Goal: Information Seeking & Learning: Learn about a topic

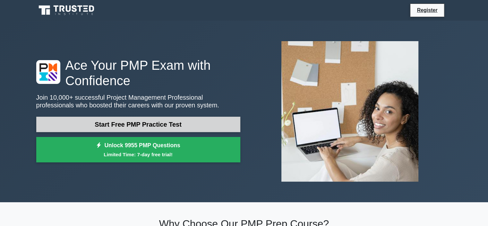
click at [59, 123] on link "Start Free PMP Practice Test" at bounding box center [138, 123] width 204 height 15
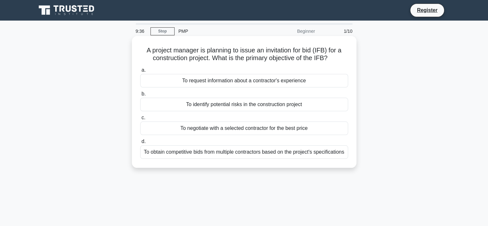
click at [201, 155] on div "To obtain competitive bids from multiple contractors based on the project's spe…" at bounding box center [244, 151] width 208 height 13
click at [140, 143] on input "d. To obtain competitive bids from multiple contractors based on the project's …" at bounding box center [140, 141] width 0 height 4
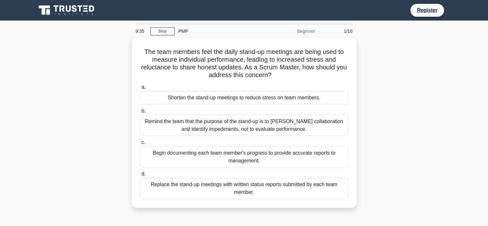
click at [201, 155] on div "Begin documenting each team member's progress to provide accurate reports to ma…" at bounding box center [244, 156] width 208 height 21
click at [140, 144] on input "c. Begin documenting each team member's progress to provide accurate reports to…" at bounding box center [140, 142] width 0 height 4
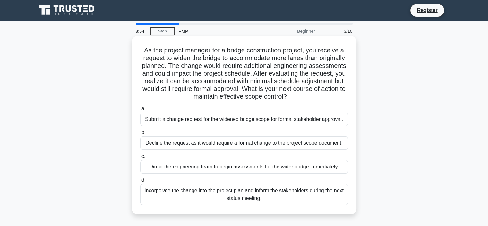
click at [201, 120] on div "Submit a change request for the widened bridge scope for formal stakeholder app…" at bounding box center [244, 118] width 208 height 13
click at [140, 111] on input "a. Submit a change request for the widened bridge scope for formal stakeholder …" at bounding box center [140, 109] width 0 height 4
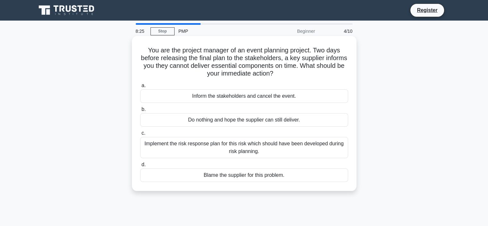
click at [183, 146] on div "Implement the risk response plan for this risk which should have been developed…" at bounding box center [244, 147] width 208 height 21
click at [140, 135] on input "c. Implement the risk response plan for this risk which should have been develo…" at bounding box center [140, 133] width 0 height 4
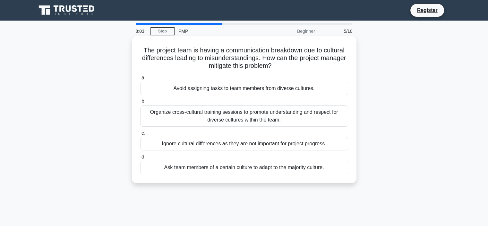
click at [233, 115] on div "Organize cross-cultural training sessions to promote understanding and respect …" at bounding box center [244, 115] width 208 height 21
click at [140, 104] on input "b. Organize cross-cultural training sessions to promote understanding and respe…" at bounding box center [140, 101] width 0 height 4
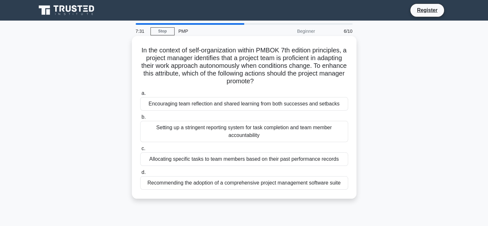
click at [210, 107] on div "Encouraging team reflection and shared learning from both successes and setbacks" at bounding box center [244, 103] width 208 height 13
click at [140, 95] on input "a. Encouraging team reflection and shared learning from both successes and setb…" at bounding box center [140, 93] width 0 height 4
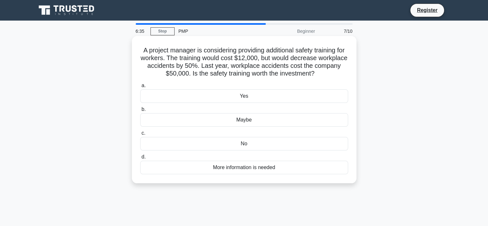
click at [216, 165] on div "More information is needed" at bounding box center [244, 166] width 208 height 13
click at [140, 159] on input "d. More information is needed" at bounding box center [140, 157] width 0 height 4
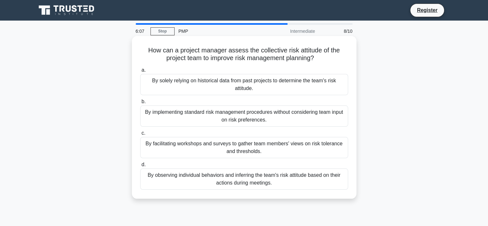
click at [222, 147] on div "By facilitating workshops and surveys to gather team members' views on risk tol…" at bounding box center [244, 147] width 208 height 21
click at [140, 135] on input "c. By facilitating workshops and surveys to gather team members' views on risk …" at bounding box center [140, 133] width 0 height 4
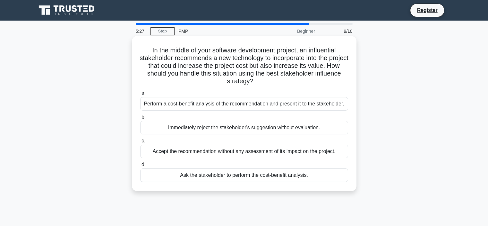
click at [205, 174] on div "Ask the stakeholder to perform the cost-benefit analysis." at bounding box center [244, 174] width 208 height 13
click at [140, 167] on input "d. Ask the stakeholder to perform the cost-benefit analysis." at bounding box center [140, 164] width 0 height 4
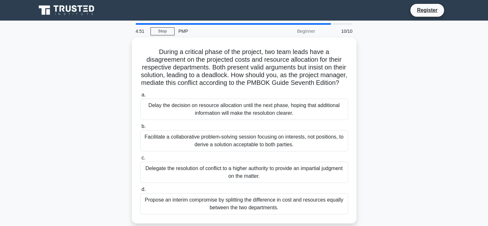
scroll to position [13, 0]
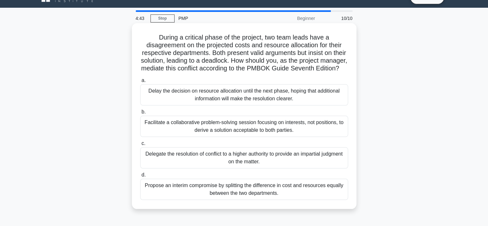
click at [167, 133] on div "Facilitate a collaborative problem-solving session focusing on interests, not p…" at bounding box center [244, 125] width 208 height 21
click at [140, 114] on input "b. Facilitate a collaborative problem-solving session focusing on interests, no…" at bounding box center [140, 112] width 0 height 4
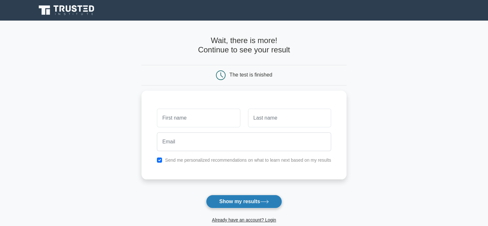
click at [235, 204] on button "Show my results" at bounding box center [244, 200] width 76 height 13
click at [378, 90] on main "Wait, there is more! Continue to see your result The test is finished and the" at bounding box center [244, 136] width 488 height 231
